Goal: Task Accomplishment & Management: Manage account settings

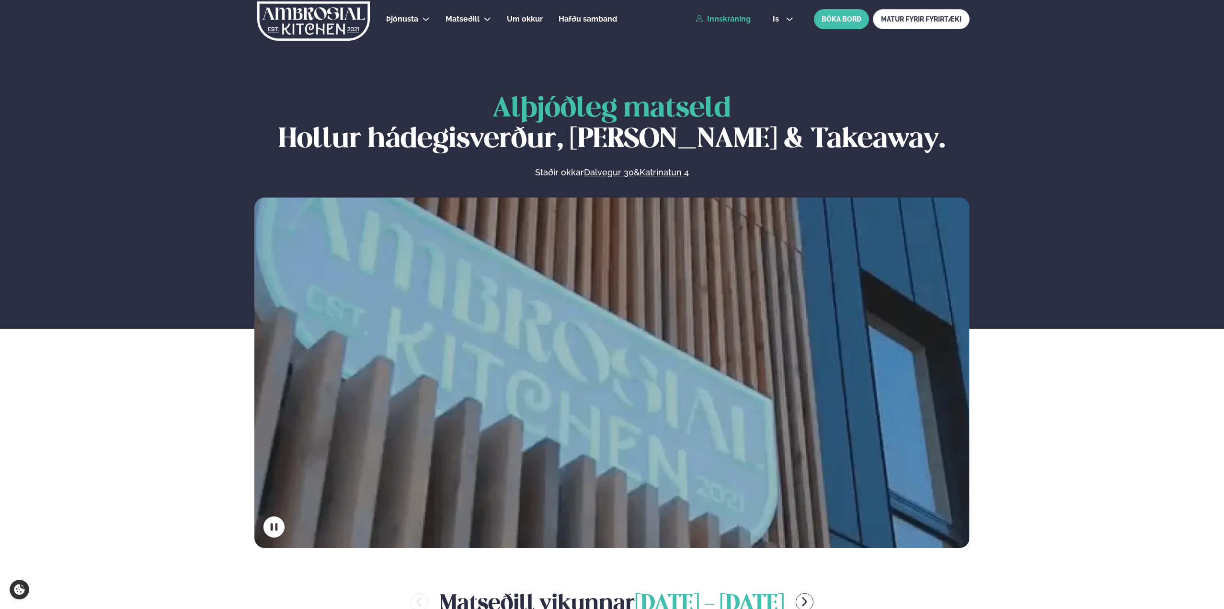
click at [730, 20] on link "Innskráning" at bounding box center [723, 19] width 55 height 9
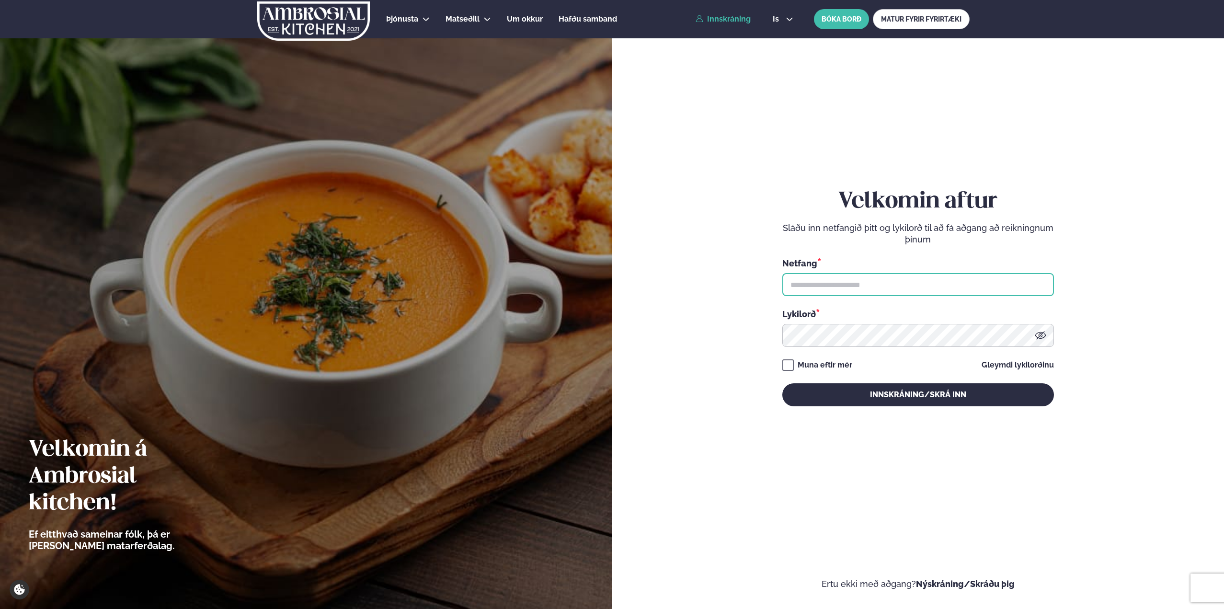
type input "**********"
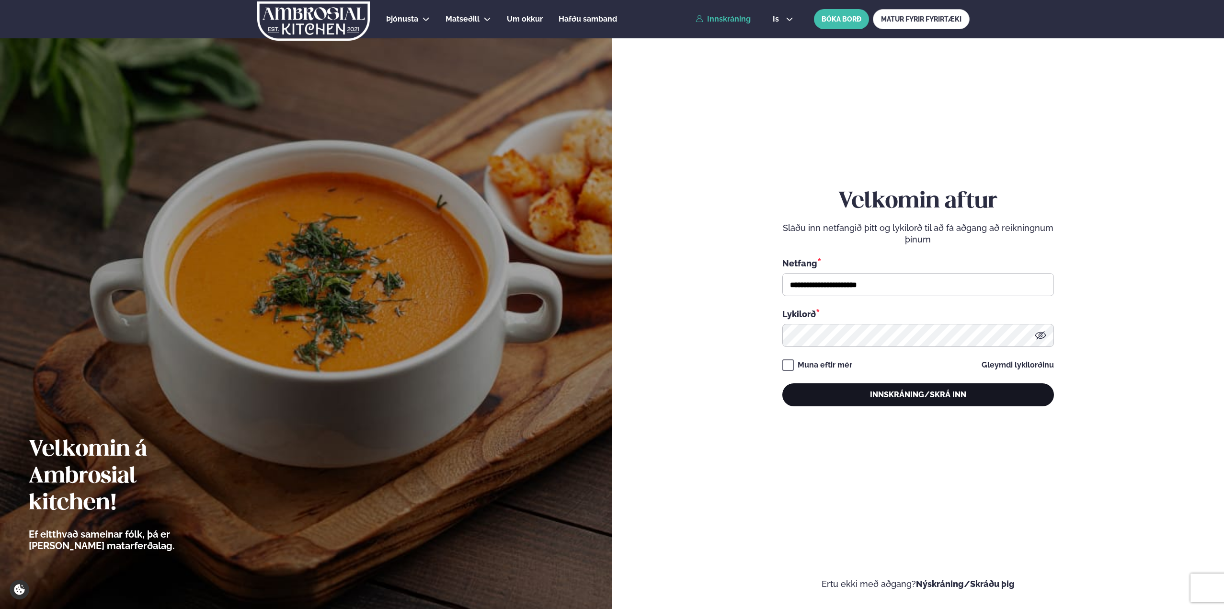
click at [838, 394] on button "Innskráning/Skrá inn" at bounding box center [918, 394] width 272 height 23
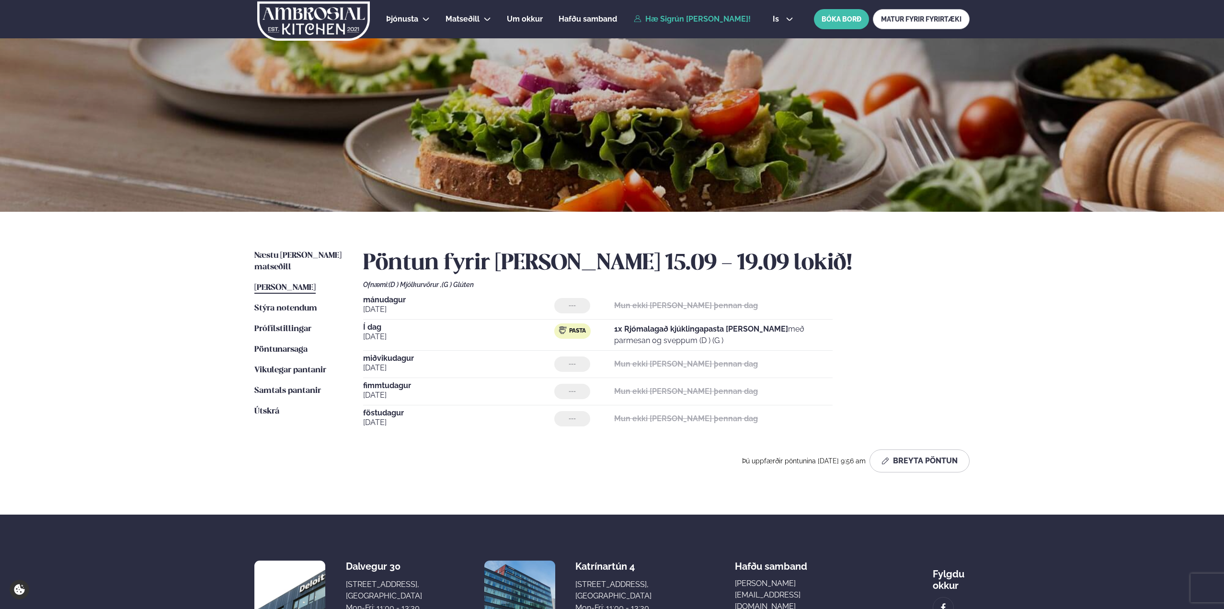
click at [1005, 355] on div "Þjónusta Hádegismatur fyrir fyrirtæki Fyrirtækja veitingar Einkapartý Matseðill…" at bounding box center [612, 356] width 1224 height 712
click at [876, 354] on div "[DATE] --- Mun ekki [PERSON_NAME] þennan dag Í dag [DATE] Pasta 1x Rjómalagað k…" at bounding box center [666, 364] width 606 height 136
click at [282, 254] on span "Næstu [PERSON_NAME] matseðill" at bounding box center [297, 262] width 87 height 20
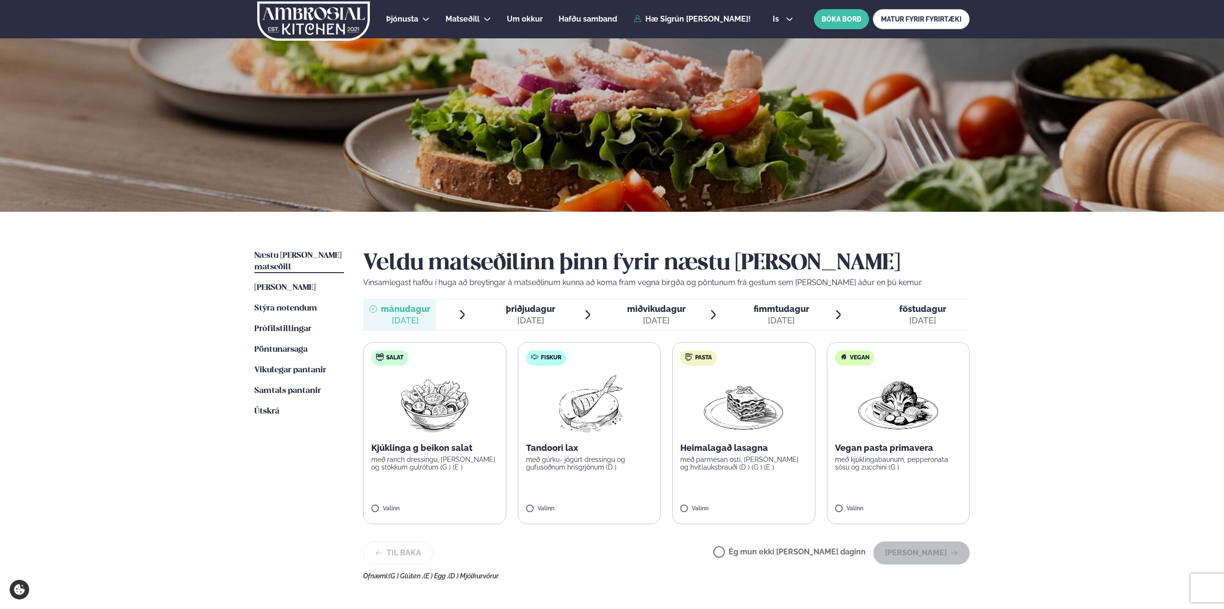
click at [729, 391] on img at bounding box center [743, 403] width 84 height 61
click at [914, 560] on button "[PERSON_NAME]" at bounding box center [921, 552] width 96 height 23
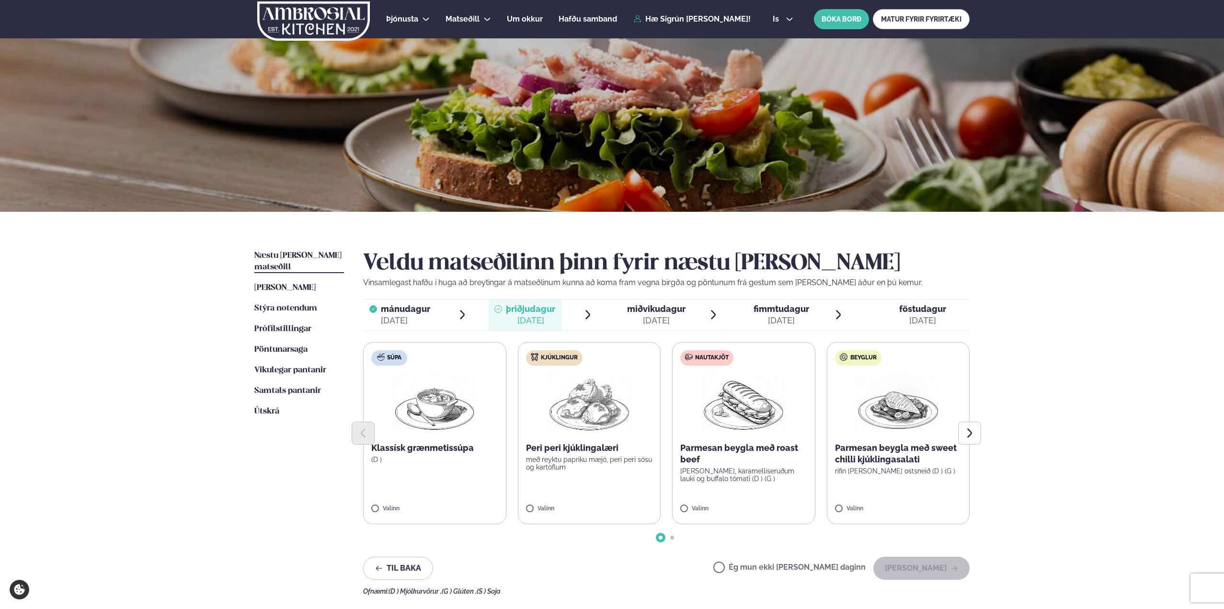
click at [849, 564] on label "Ég mun ekki [PERSON_NAME] daginn" at bounding box center [789, 568] width 152 height 10
click at [917, 569] on button "[PERSON_NAME]" at bounding box center [921, 568] width 96 height 23
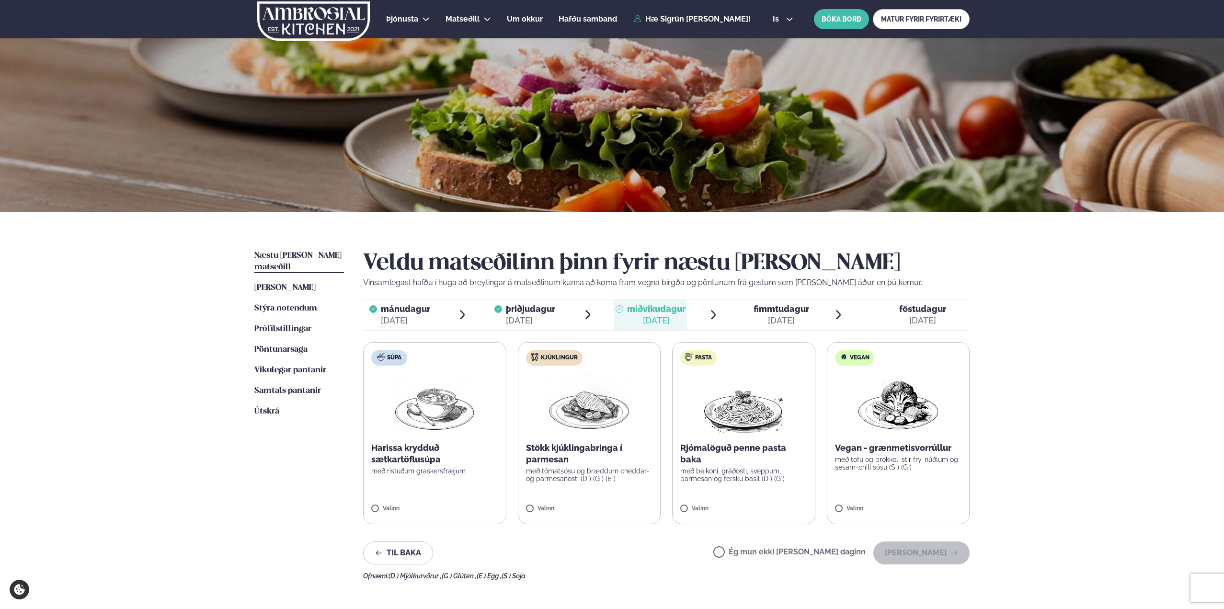
click at [599, 473] on p "með tómatsósu og bræddum cheddar- og parmesanosti (D ) (G ) (E )" at bounding box center [589, 474] width 127 height 15
click at [918, 557] on button "[PERSON_NAME]" at bounding box center [921, 552] width 96 height 23
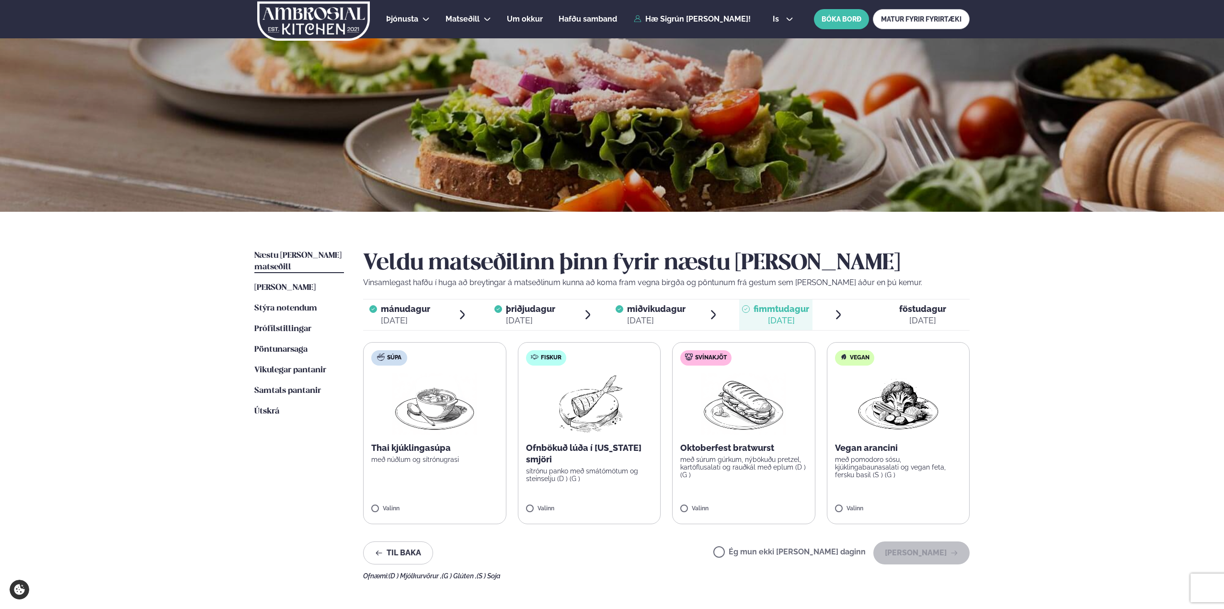
click at [827, 556] on label "Ég mun ekki [PERSON_NAME] daginn" at bounding box center [789, 553] width 152 height 10
click at [921, 558] on button "[PERSON_NAME]" at bounding box center [921, 552] width 96 height 23
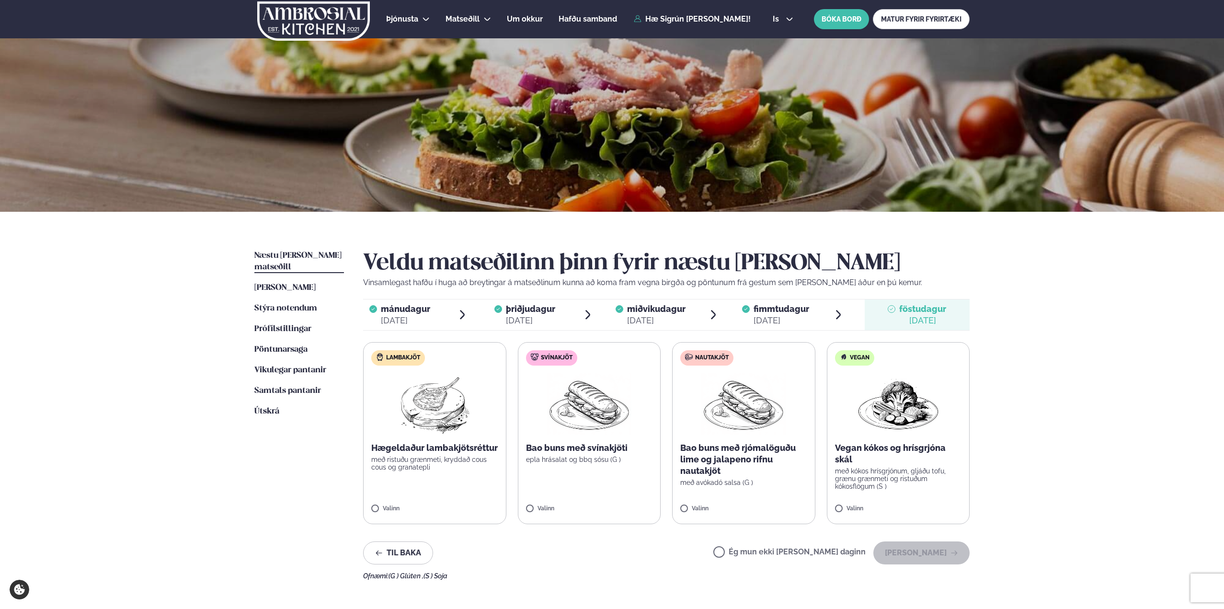
click at [773, 555] on label "Ég mun ekki [PERSON_NAME] daginn" at bounding box center [789, 553] width 152 height 10
click at [899, 556] on button "[PERSON_NAME]" at bounding box center [921, 552] width 96 height 23
